Goal: Submit feedback/report problem

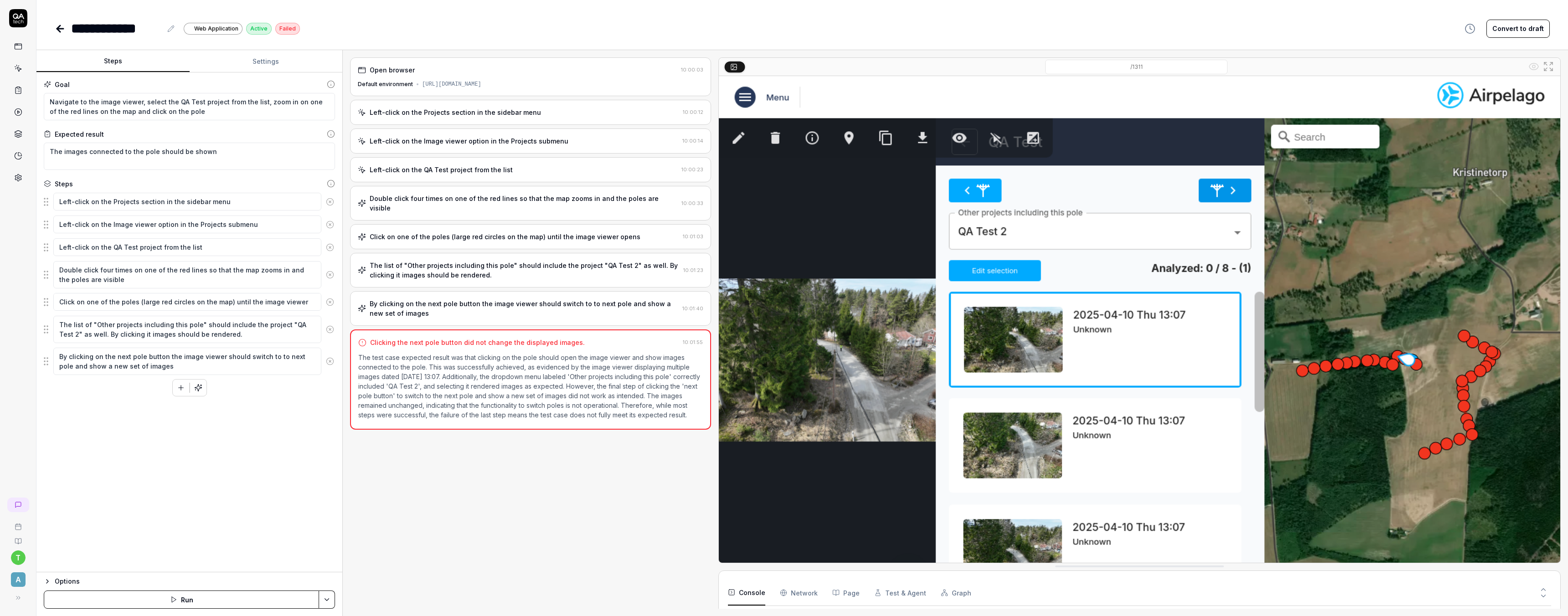
scroll to position [63, 0]
click at [456, 339] on div "Clicking the next pole button did not change the displayed images. 10:01:55 The…" at bounding box center [530, 379] width 361 height 100
click at [446, 299] on div "By clicking on the next pole button the image viewer should switch to to next p…" at bounding box center [524, 308] width 309 height 19
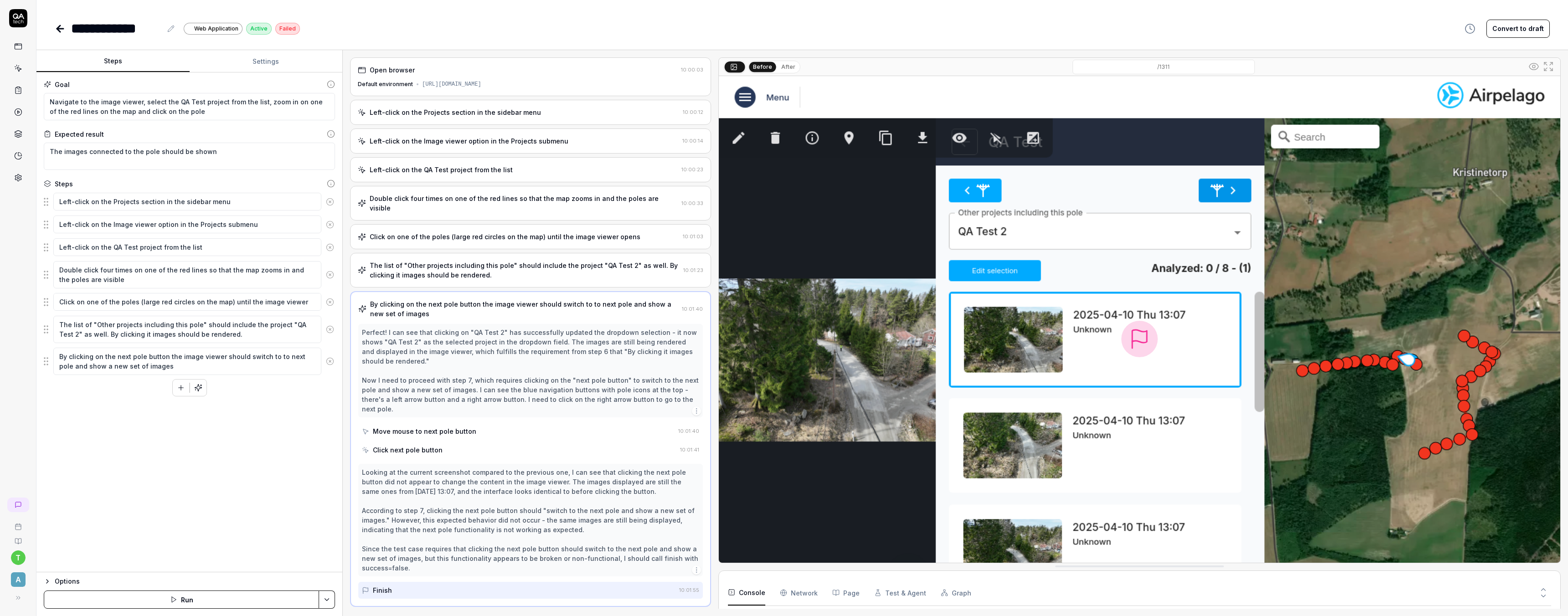
click at [436, 427] on div "Move mouse to next pole button" at bounding box center [425, 432] width 103 height 10
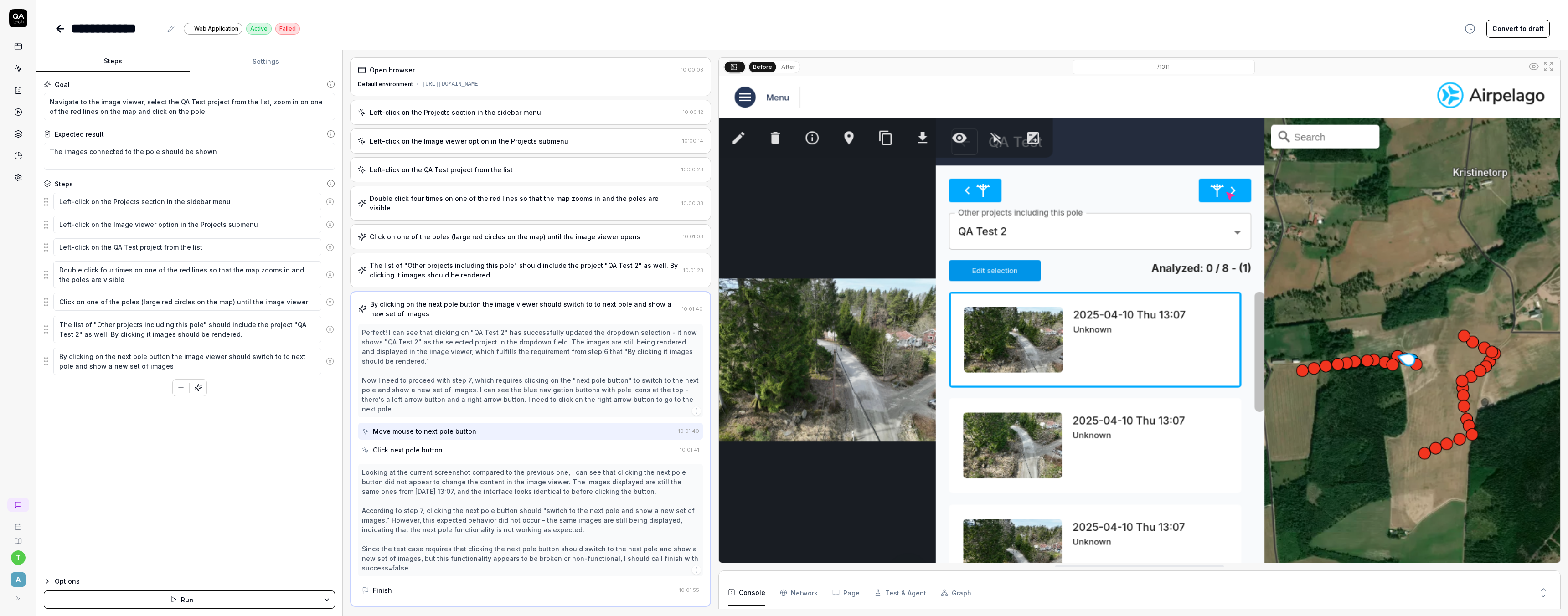
click at [430, 446] on div "Click next pole button" at bounding box center [408, 450] width 70 height 10
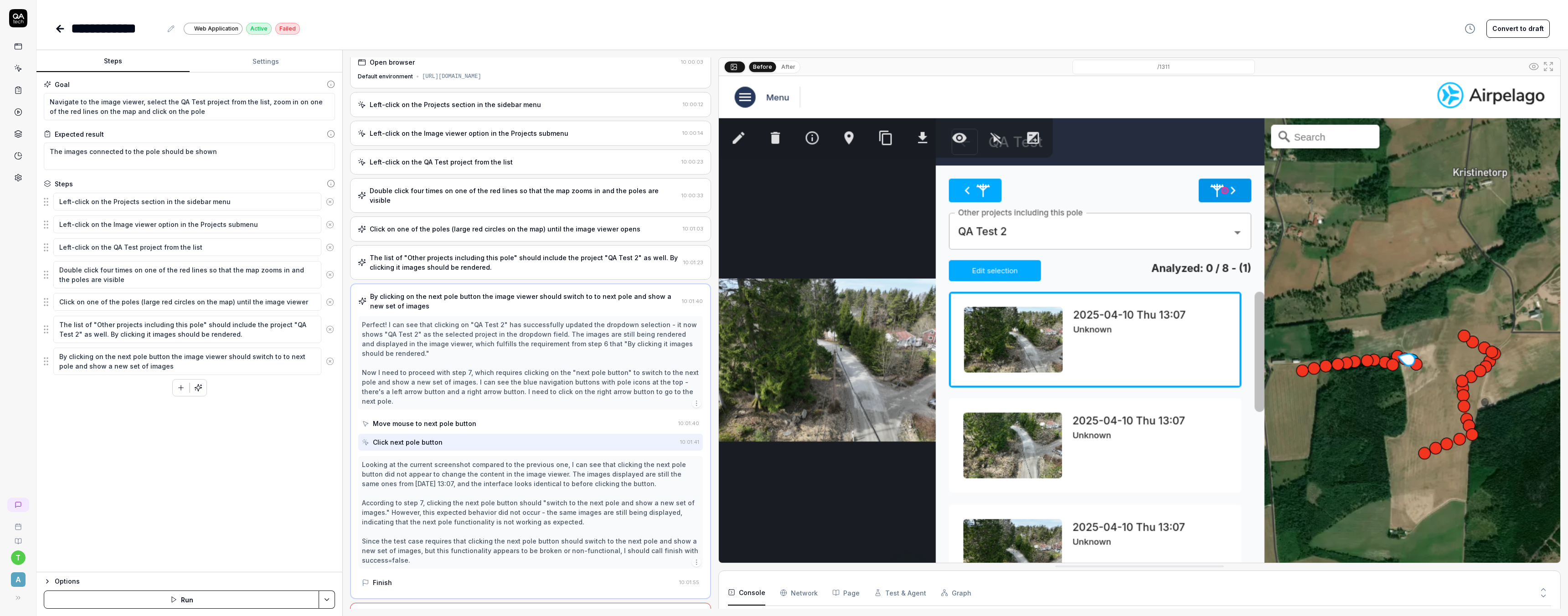
click at [478, 255] on div "The list of "Other projects including this pole" should include the project "QA…" at bounding box center [524, 262] width 310 height 19
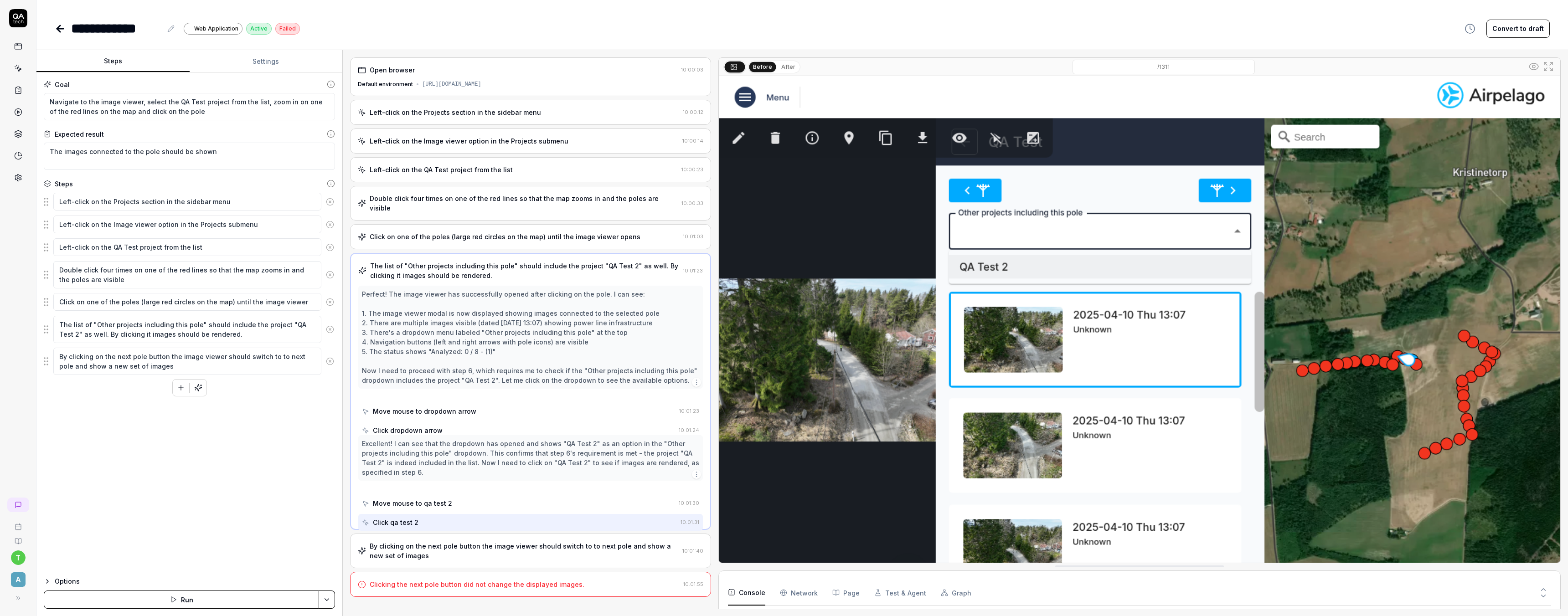
scroll to position [0, 0]
click at [416, 511] on div "Click qa test 2" at bounding box center [519, 514] width 315 height 17
click at [447, 580] on div "Clicking the next pole button did not change the displayed images." at bounding box center [477, 585] width 215 height 10
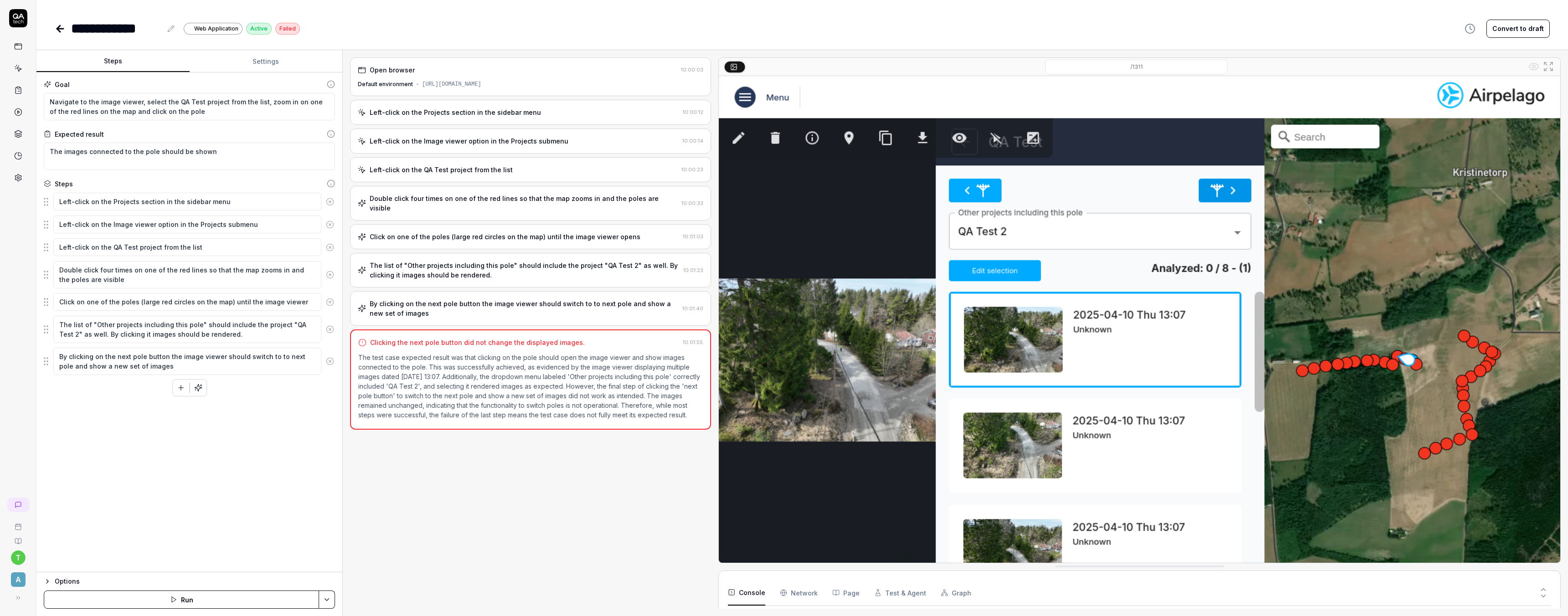
scroll to position [39, 0]
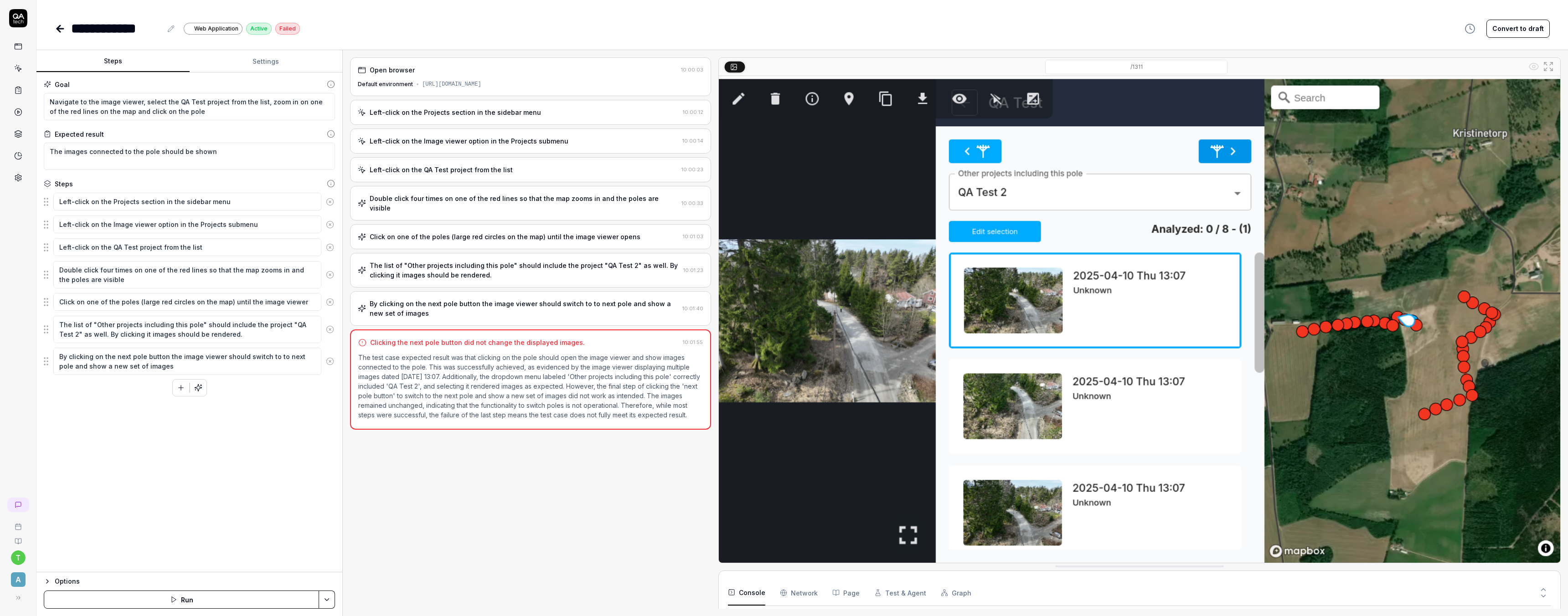
click at [948, 466] on img at bounding box center [1139, 300] width 841 height 526
click at [427, 537] on div "Open browser 10:00:03 Default environment https://dev--dronemissioncontrol.netl…" at bounding box center [530, 333] width 361 height 551
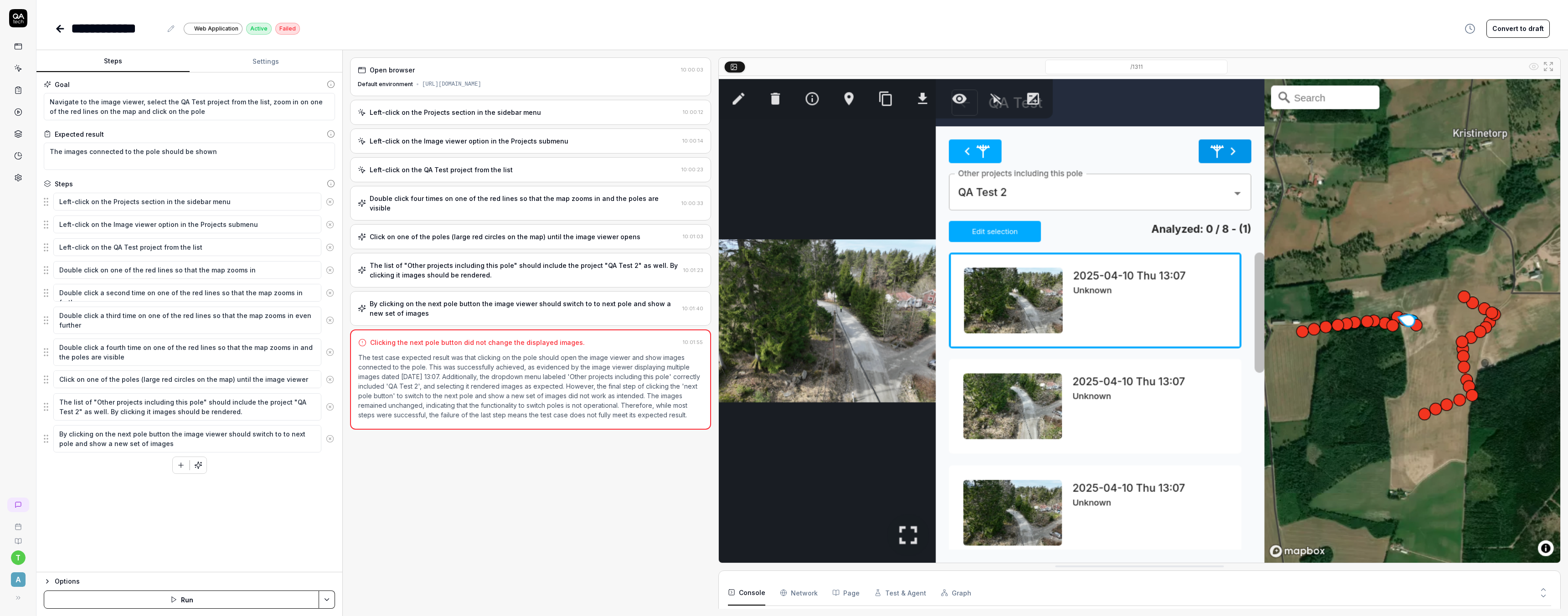
type textarea "*"
